Goal: Information Seeking & Learning: Learn about a topic

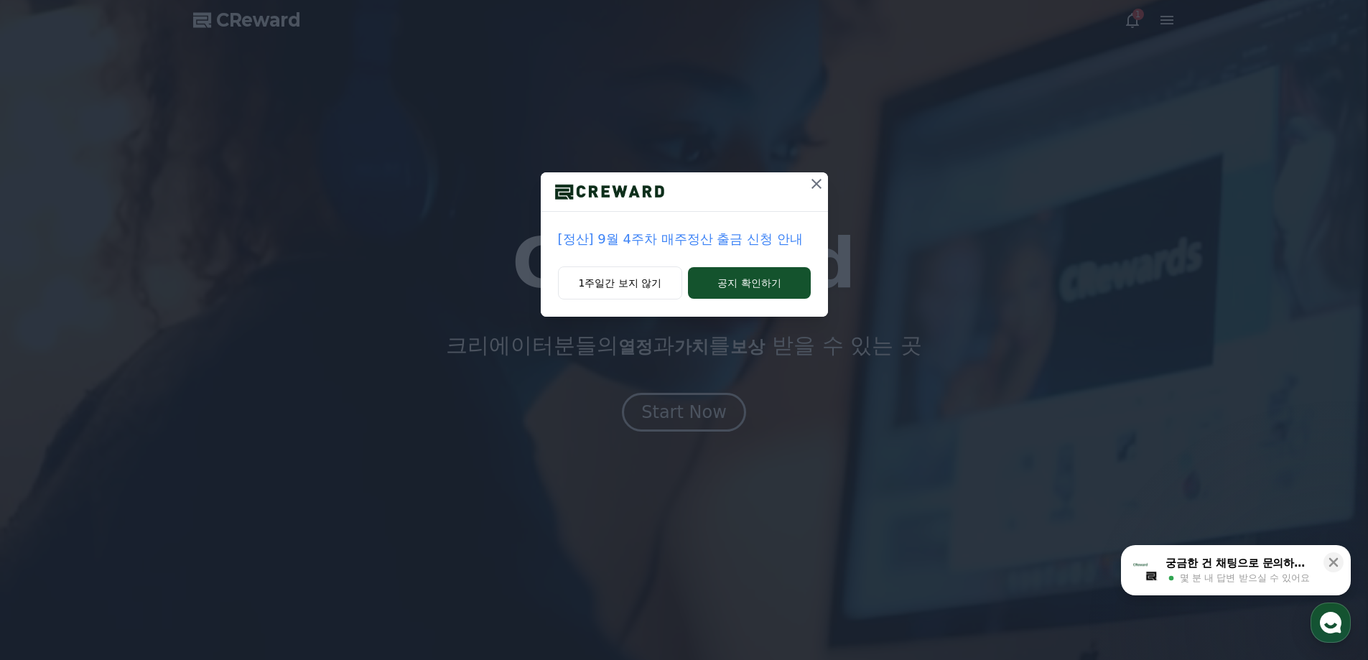
click at [815, 188] on icon at bounding box center [816, 183] width 17 height 17
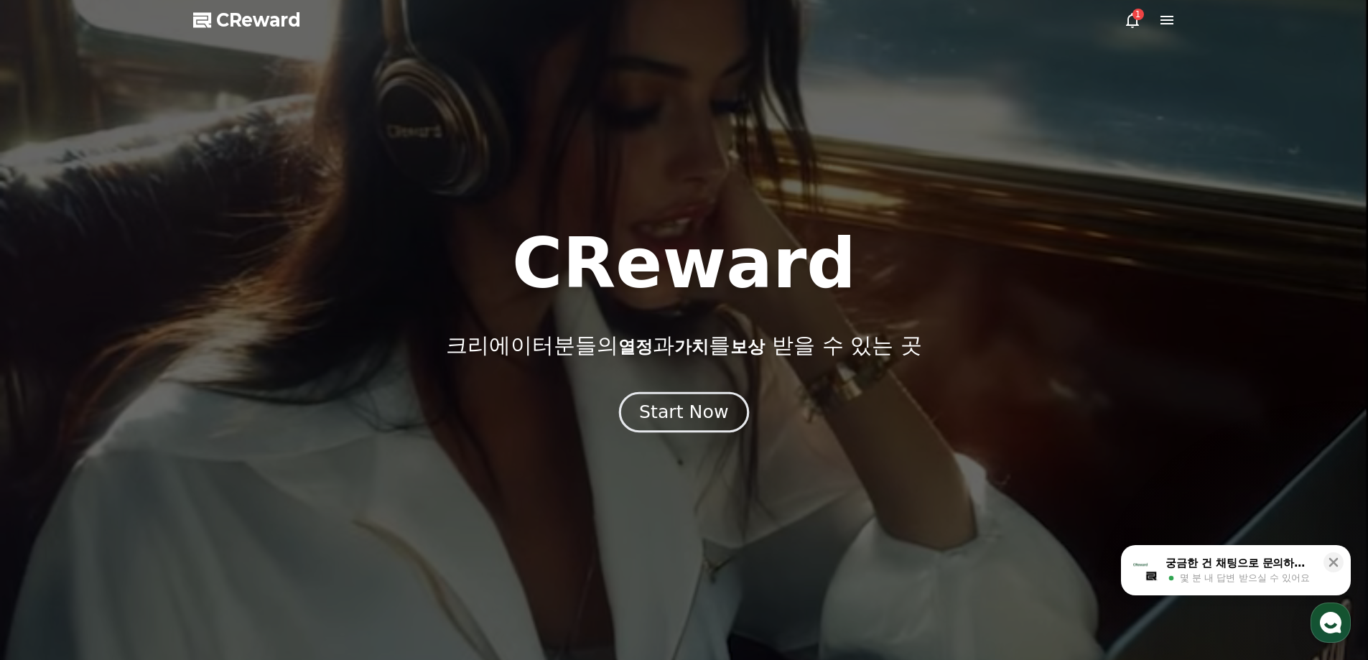
click at [693, 419] on div "Start Now" at bounding box center [683, 412] width 89 height 24
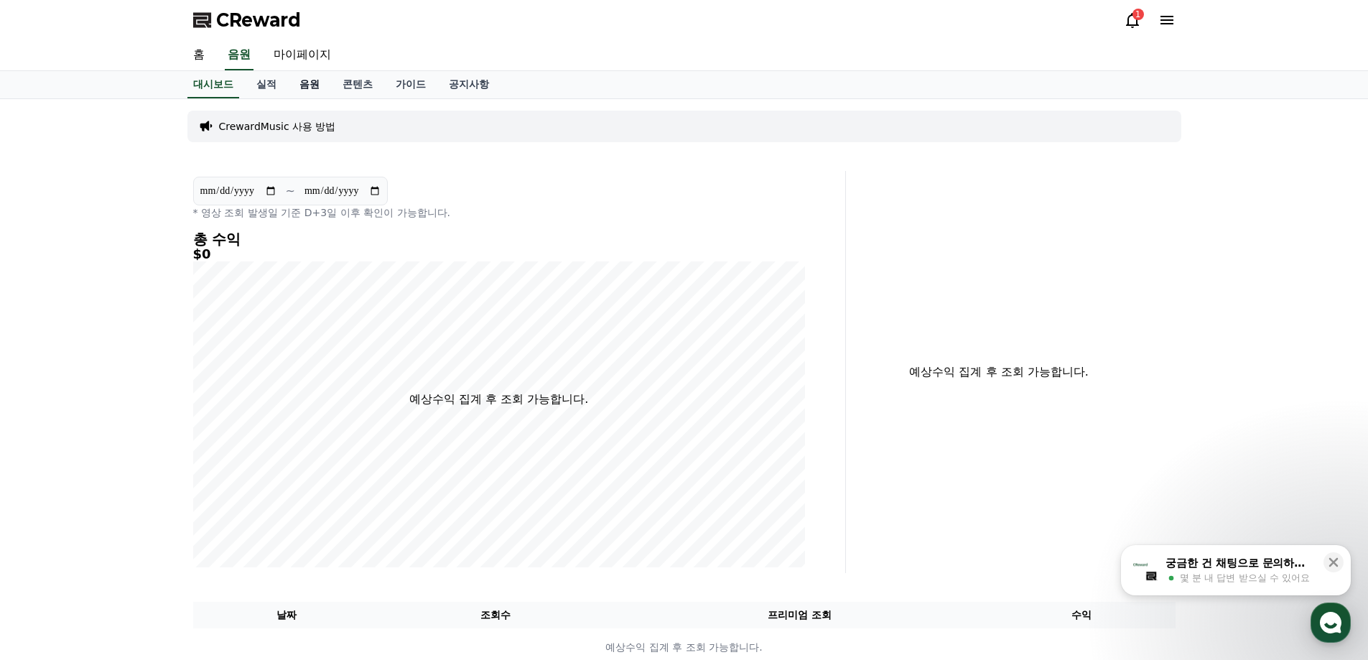
click at [297, 79] on link "음원" at bounding box center [309, 84] width 43 height 27
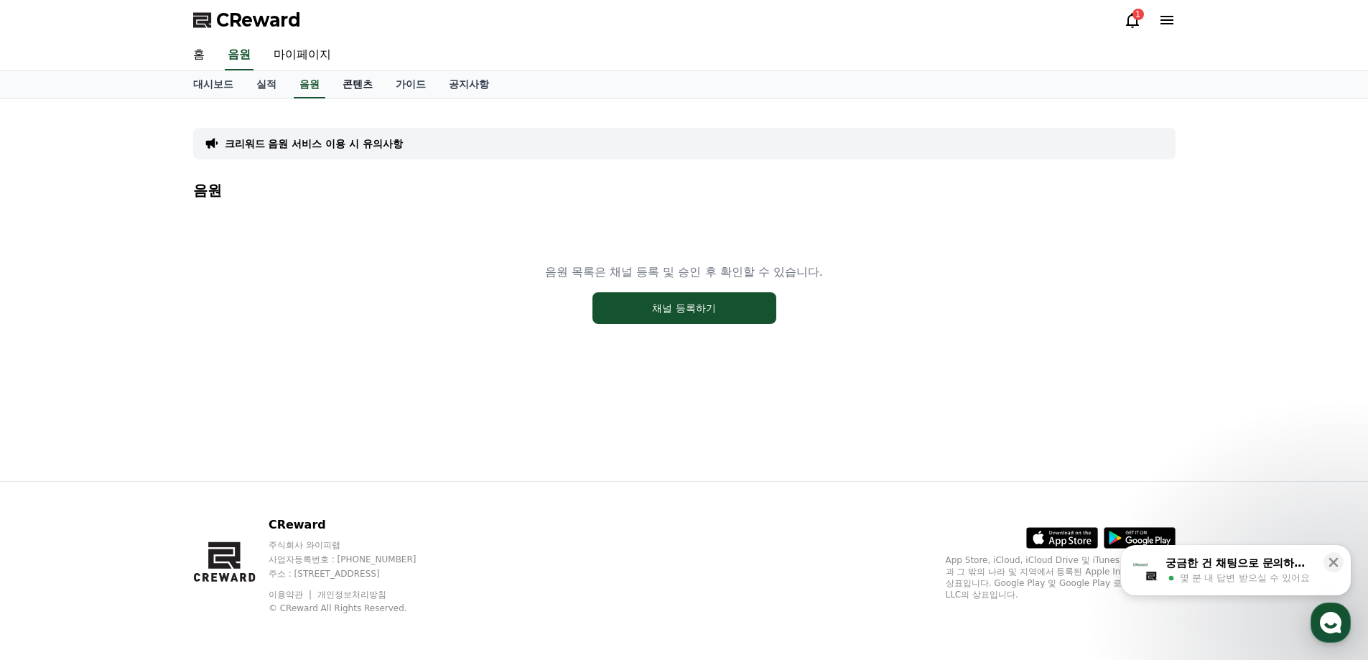
click at [351, 86] on link "콘텐츠" at bounding box center [357, 84] width 53 height 27
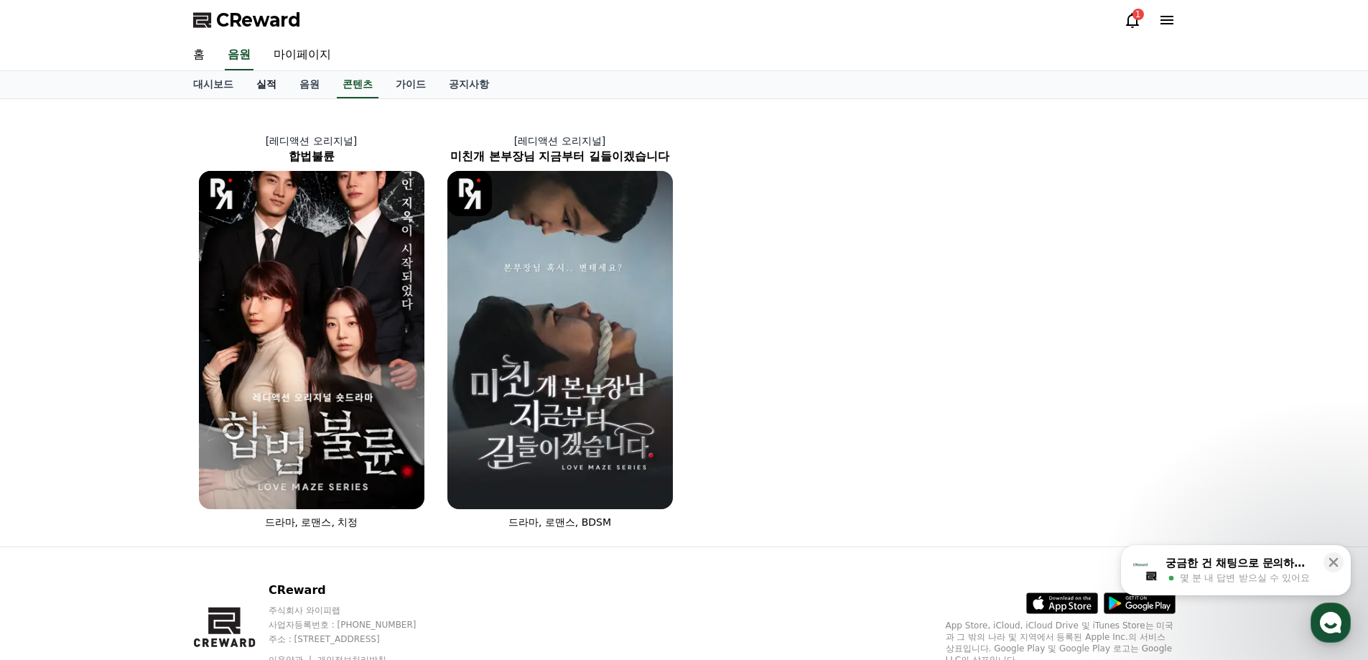
click at [266, 93] on link "실적" at bounding box center [266, 84] width 43 height 27
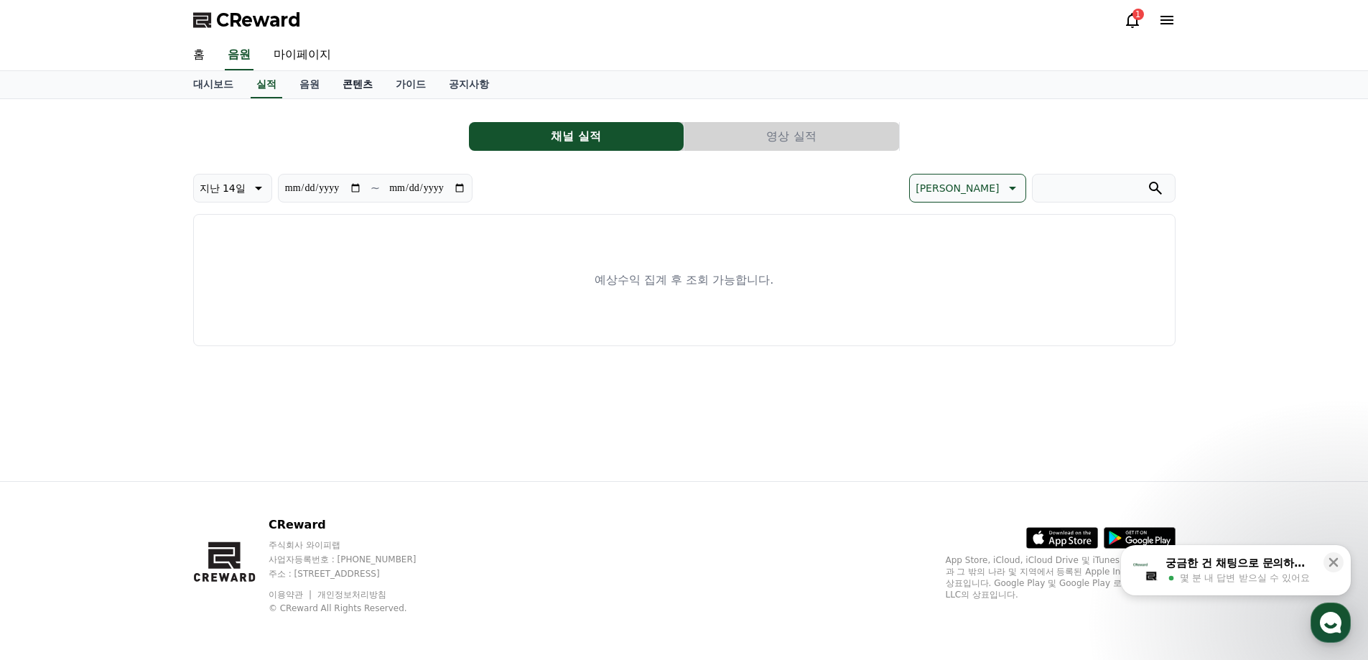
click at [349, 83] on link "콘텐츠" at bounding box center [357, 84] width 53 height 27
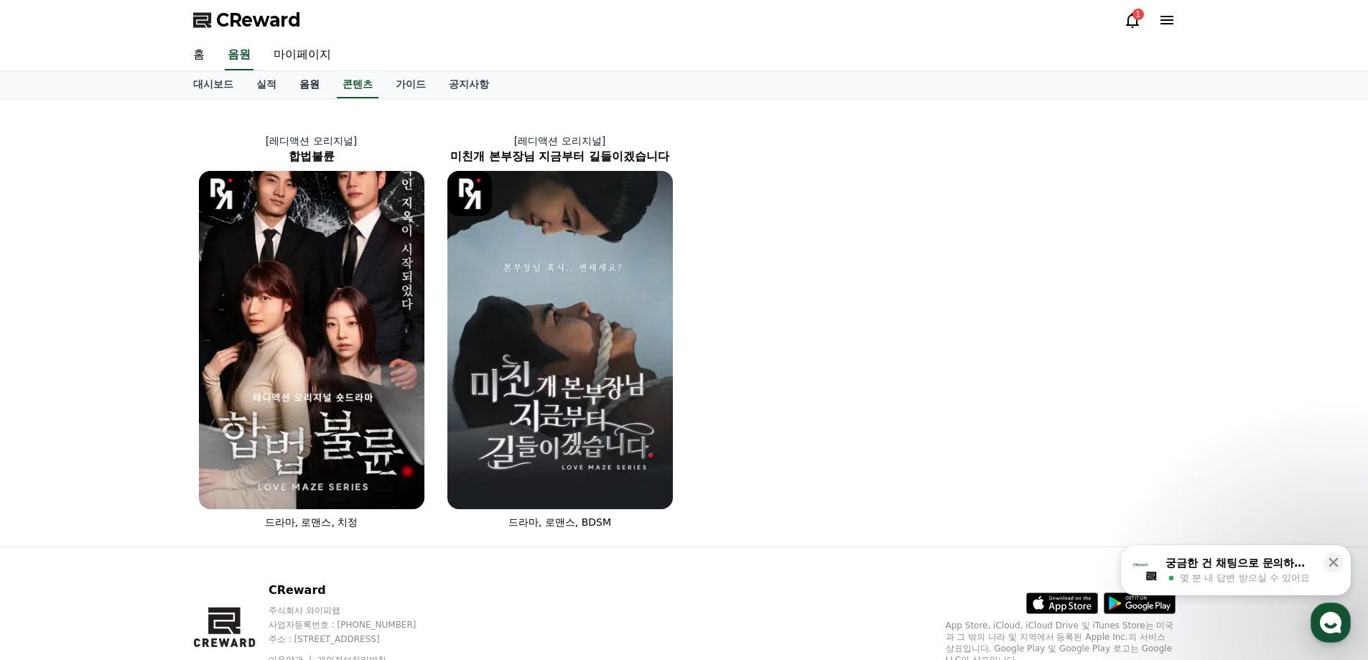
click at [306, 83] on link "음원" at bounding box center [309, 84] width 43 height 27
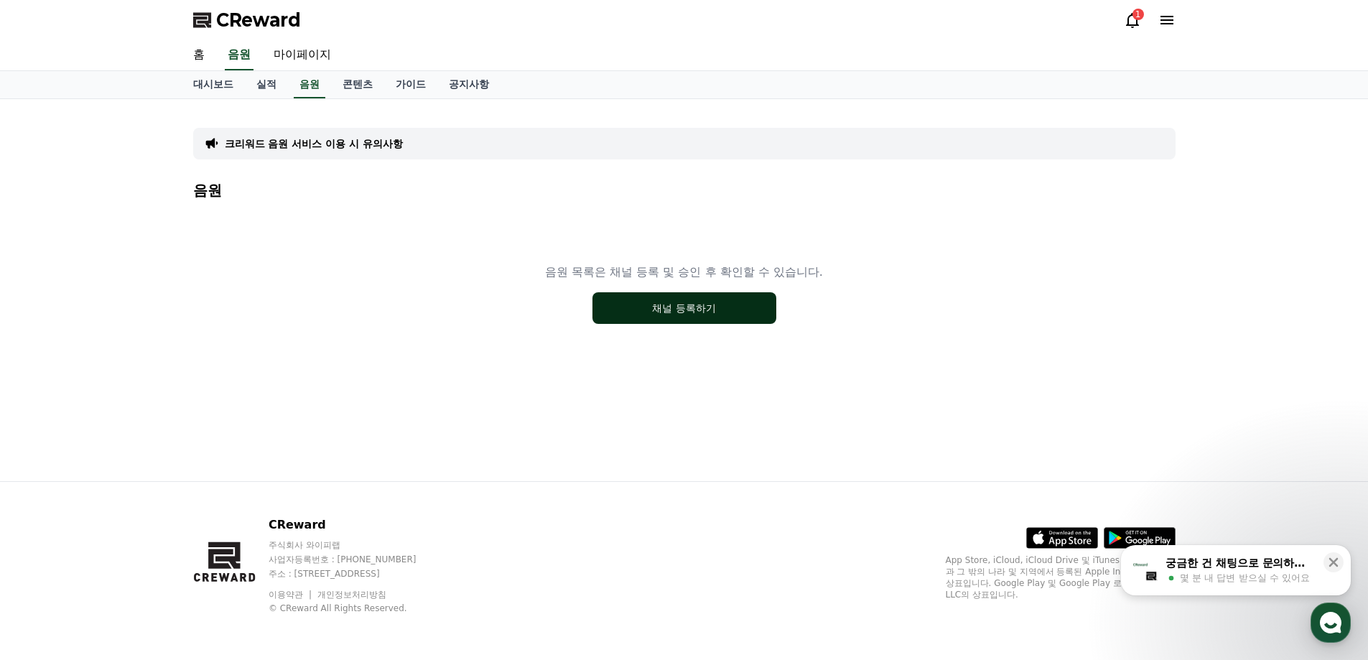
click at [696, 309] on button "채널 등록하기" at bounding box center [685, 308] width 184 height 32
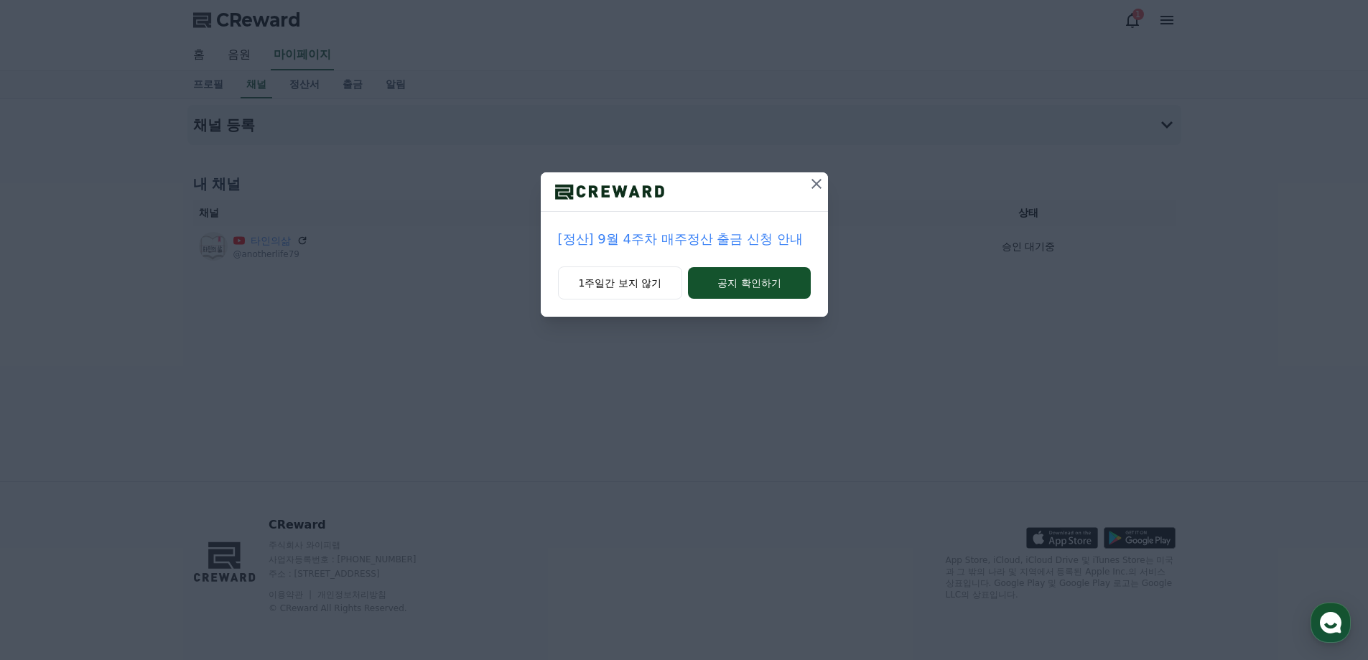
click at [820, 183] on icon at bounding box center [816, 183] width 17 height 17
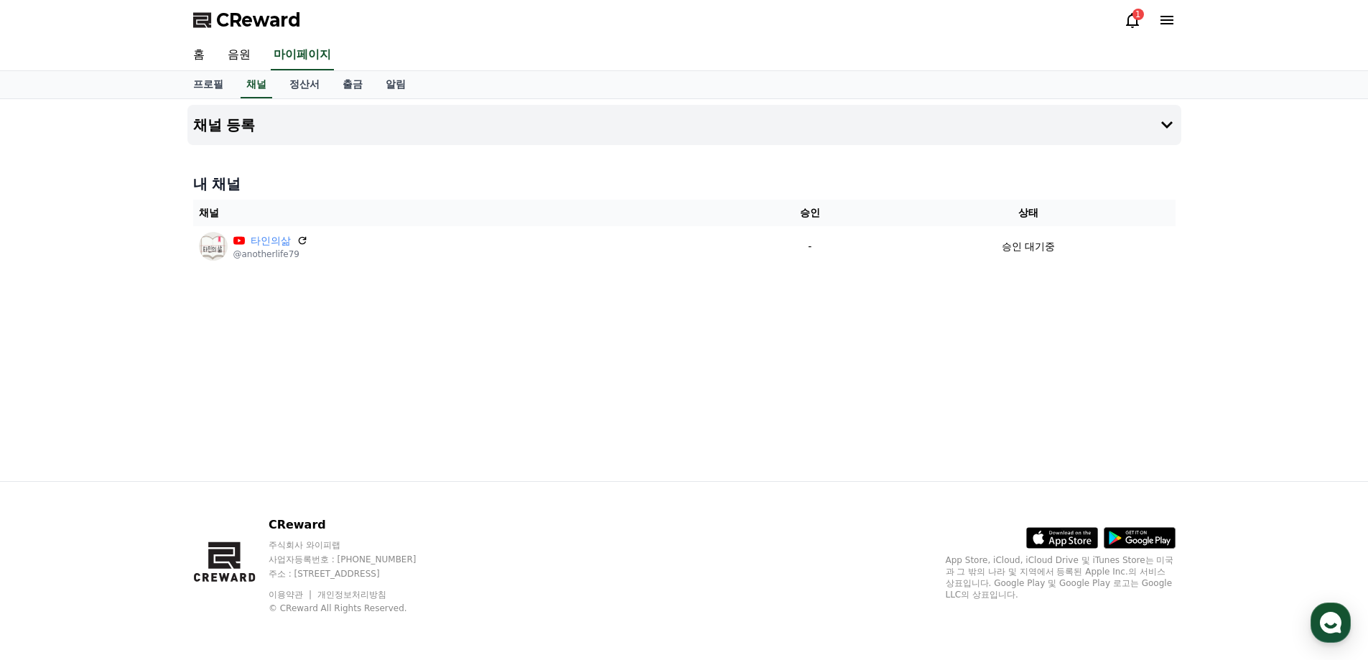
click at [1142, 26] on div "1" at bounding box center [1150, 19] width 52 height 17
click at [1136, 21] on icon at bounding box center [1132, 19] width 17 height 17
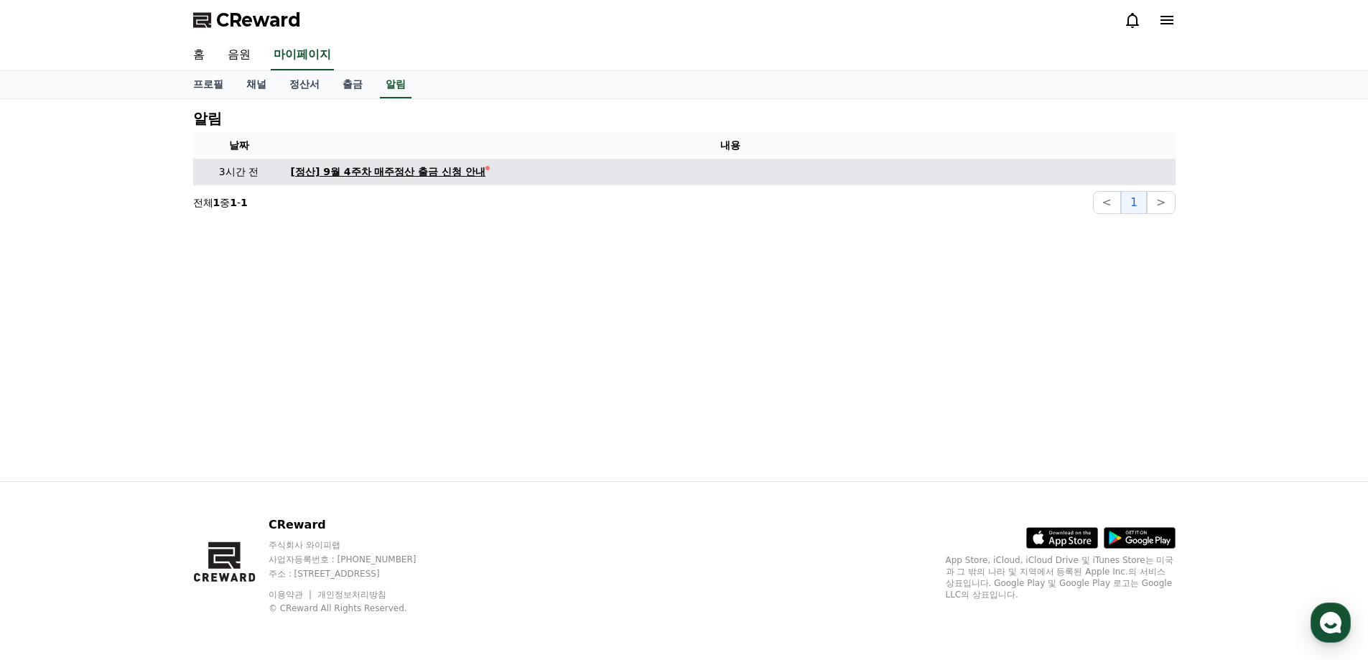
click at [394, 168] on div "[정산] 9월 4주차 매주정산 출금 신청 안내" at bounding box center [388, 171] width 195 height 15
